Goal: Task Accomplishment & Management: Manage account settings

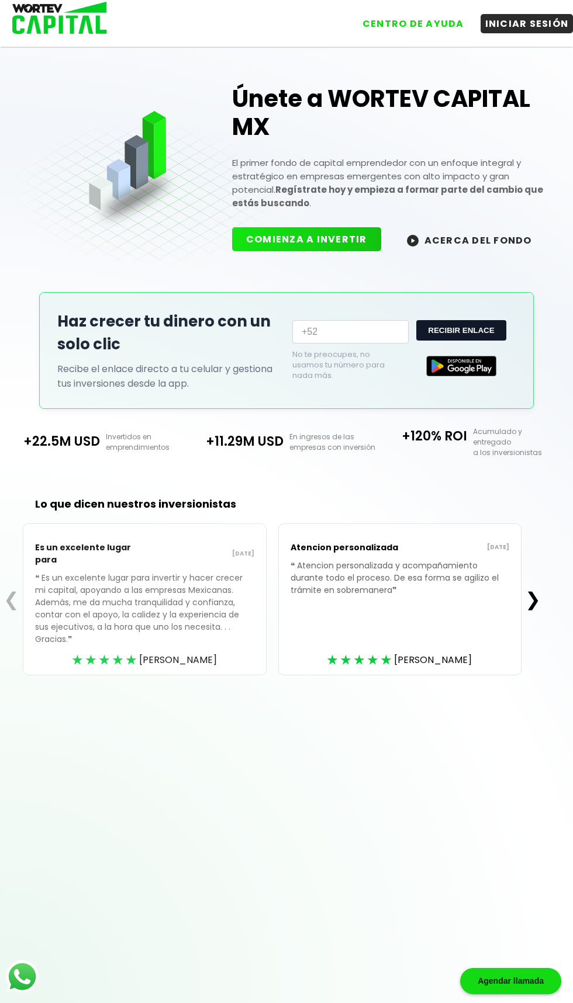
click at [533, 24] on button "INICIAR SESIÓN" at bounding box center [526, 23] width 93 height 19
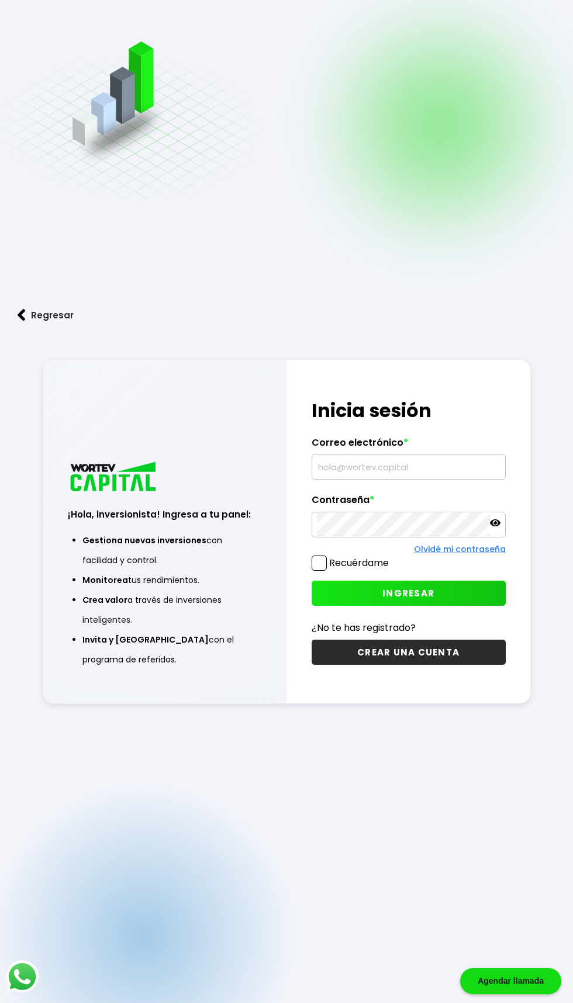
type input "[EMAIL_ADDRESS][DOMAIN_NAME]"
click at [330, 570] on label "Recuérdame" at bounding box center [359, 562] width 60 height 13
click at [391, 557] on input "Recuérdame" at bounding box center [391, 557] width 0 height 0
click at [415, 599] on span "INGRESAR" at bounding box center [408, 593] width 52 height 12
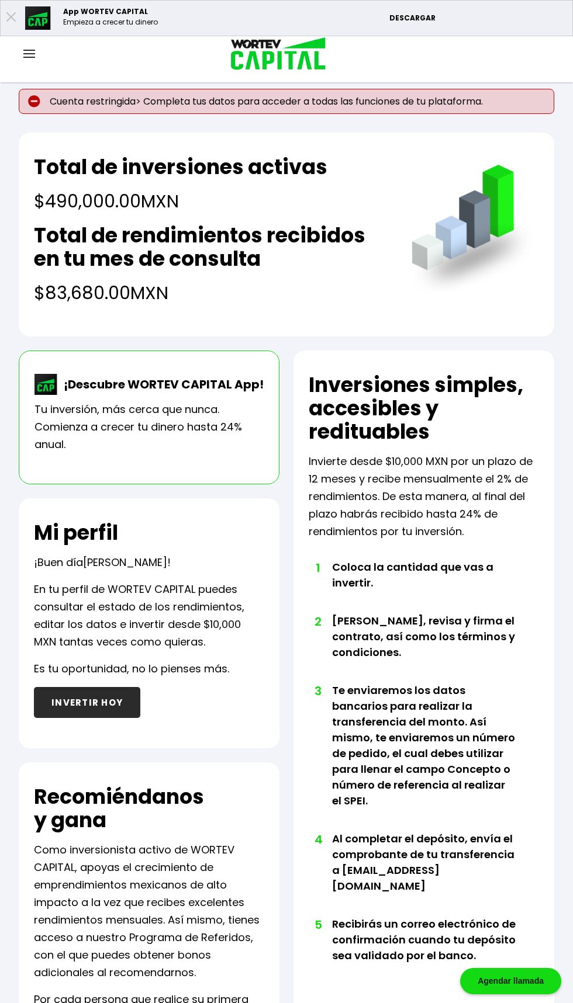
click at [392, 117] on div "Cuenta restringida> Completa tus datos para acceder a todas las funciones de tu…" at bounding box center [286, 213] width 535 height 248
click at [61, 119] on div "Cuenta restringida> Completa tus datos para acceder a todas las funciones de tu…" at bounding box center [286, 213] width 535 height 248
click at [167, 105] on p "Cuenta restringida> Completa tus datos para acceder a todas las funciones de tu…" at bounding box center [286, 101] width 535 height 25
click at [33, 58] on div at bounding box center [29, 54] width 58 height 15
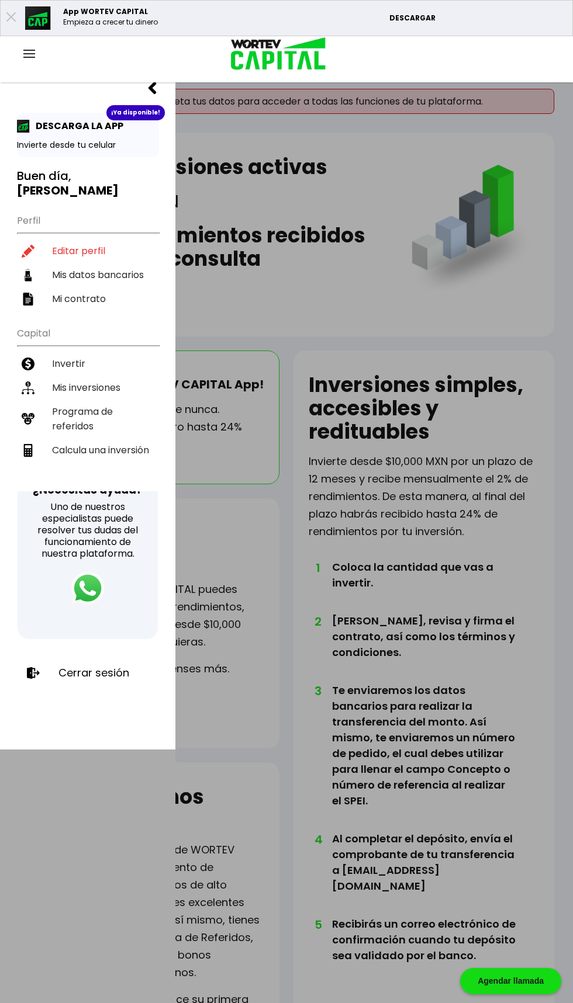
click at [93, 239] on li "Editar perfil" at bounding box center [88, 251] width 142 height 24
select select "Hombre"
select select "Licenciatura"
select select "DF"
select select "Banamex"
